Goal: Check status: Check status

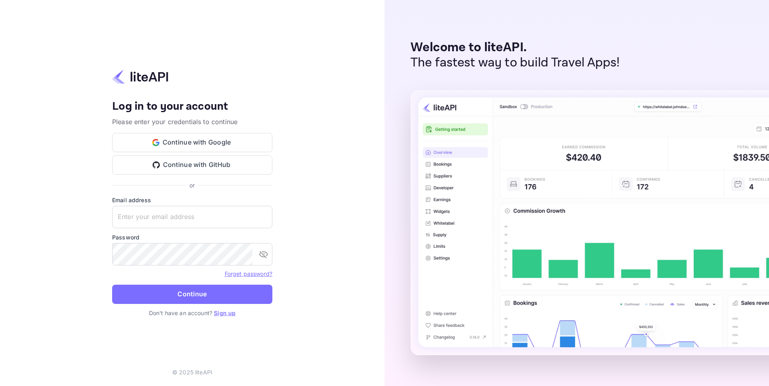
type input "[EMAIL_ADDRESS][DOMAIN_NAME]"
click at [179, 290] on button "Continue" at bounding box center [192, 294] width 160 height 19
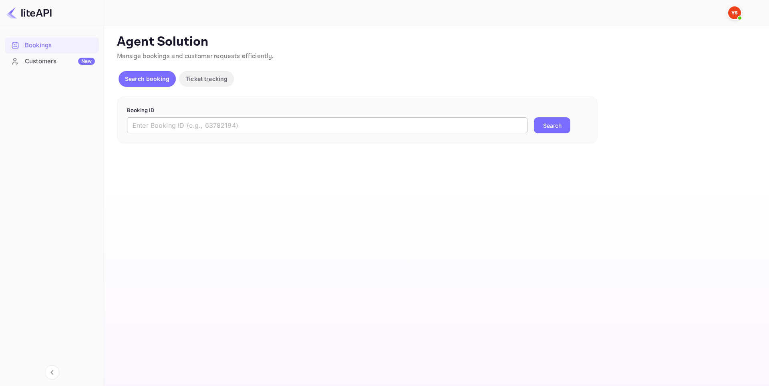
click at [239, 128] on input "text" at bounding box center [327, 125] width 401 height 16
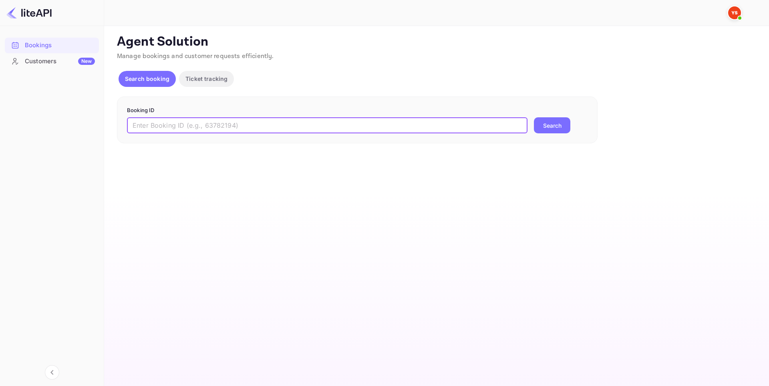
paste input "7251476"
type input "7251476"
click at [539, 127] on button "Search" at bounding box center [552, 125] width 36 height 16
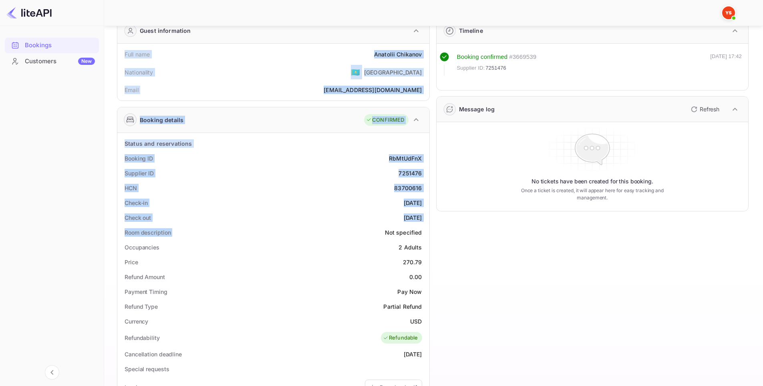
scroll to position [200, 0]
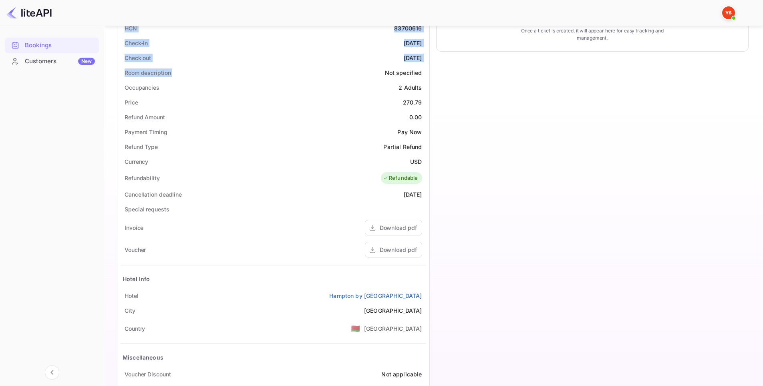
drag, startPoint x: 117, startPoint y: 93, endPoint x: 429, endPoint y: 293, distance: 370.5
click at [429, 293] on div "Guest information Full name [PERSON_NAME] Nationality 🇰🇿 [DEMOGRAPHIC_DATA] Ema…" at bounding box center [270, 135] width 319 height 569
copy div "Full name [PERSON_NAME] Nationality 🇰🇿 [DEMOGRAPHIC_DATA] Email [EMAIL_ADDRESS]…"
click at [45, 20] on div at bounding box center [52, 13] width 104 height 26
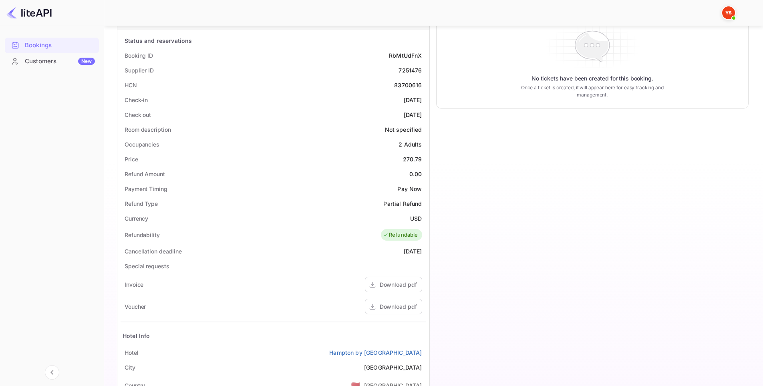
scroll to position [80, 0]
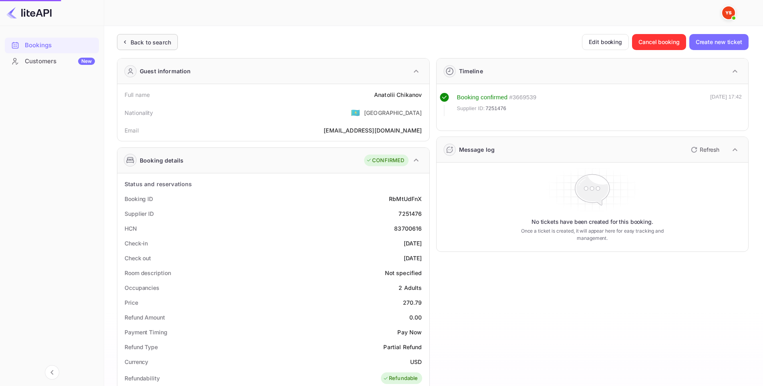
click at [147, 44] on div "Back to search" at bounding box center [151, 42] width 40 height 8
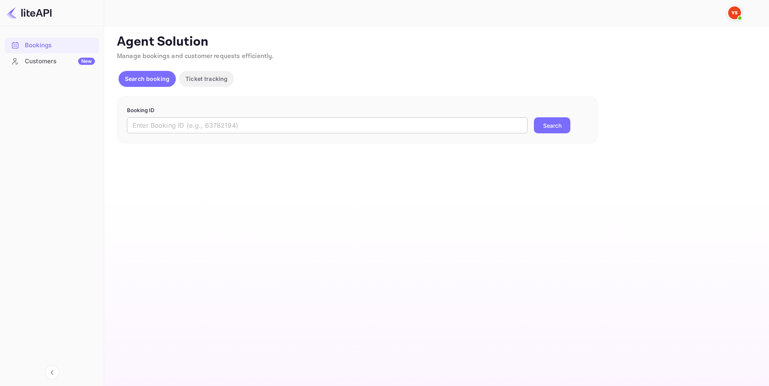
click at [220, 125] on input "text" at bounding box center [327, 125] width 401 height 16
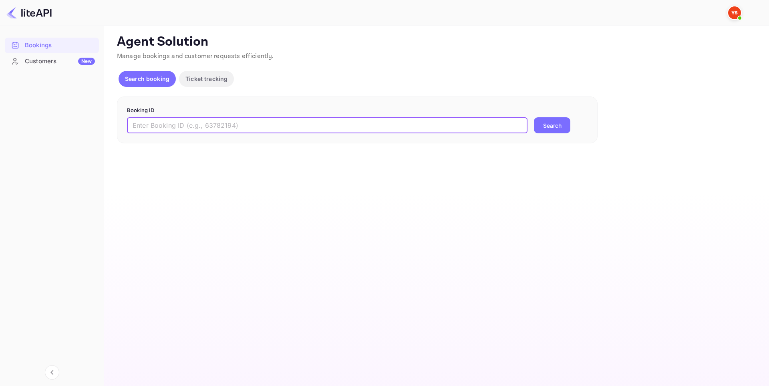
paste input "7251473"
type input "7251473"
click at [552, 125] on button "Search" at bounding box center [552, 125] width 36 height 16
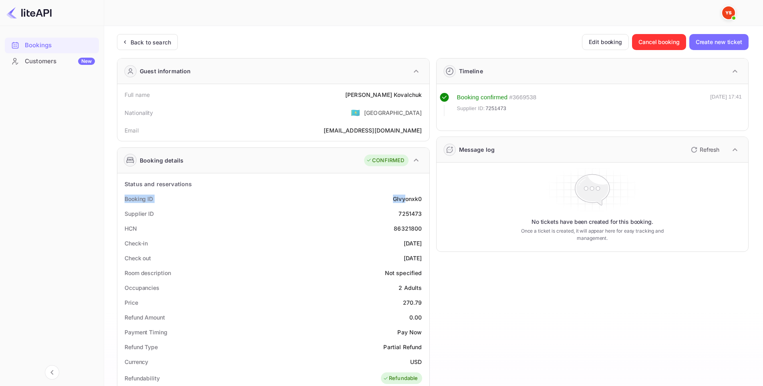
drag, startPoint x: 162, startPoint y: 195, endPoint x: 406, endPoint y: 198, distance: 243.9
click at [406, 198] on div "Booking ID GIvyonxk0" at bounding box center [274, 198] width 306 height 15
drag, startPoint x: 117, startPoint y: 96, endPoint x: 424, endPoint y: 96, distance: 307.2
click at [424, 96] on div "Guest information Full name Angelina Kovalchuk Nationality 🇰🇿 Kazakhstan Email …" at bounding box center [273, 99] width 313 height 83
copy div "Full name Angelina Kovalchuk"
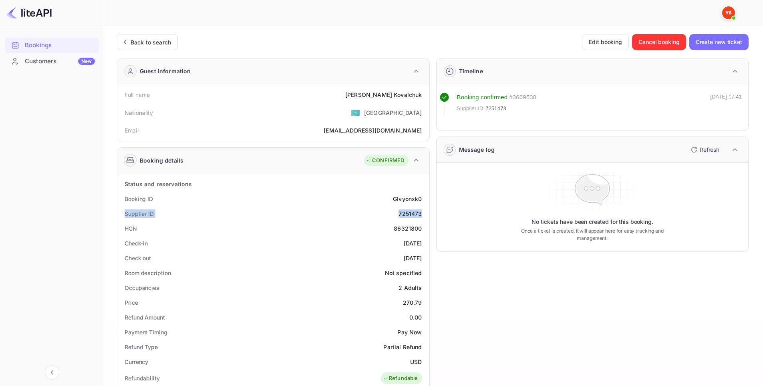
drag, startPoint x: 124, startPoint y: 214, endPoint x: 426, endPoint y: 216, distance: 302.4
copy div "Supplier ID 7251473"
